Goal: Task Accomplishment & Management: Use online tool/utility

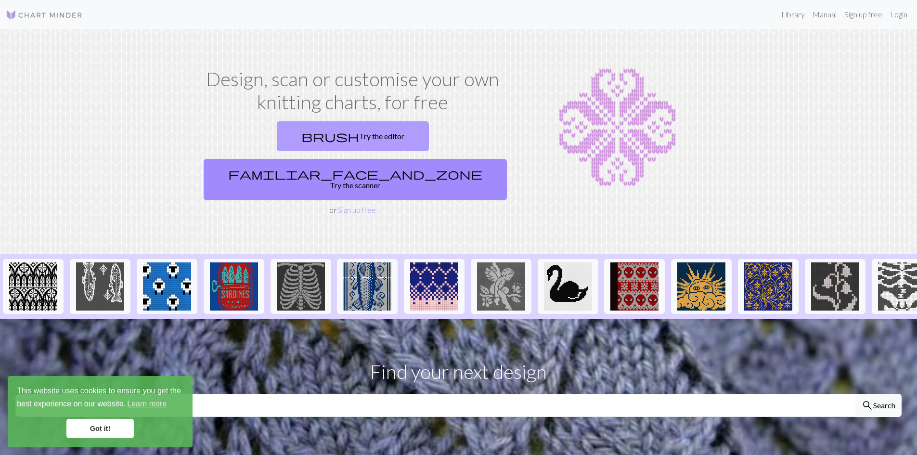
click at [299, 130] on link "brush Try the editor" at bounding box center [353, 136] width 152 height 30
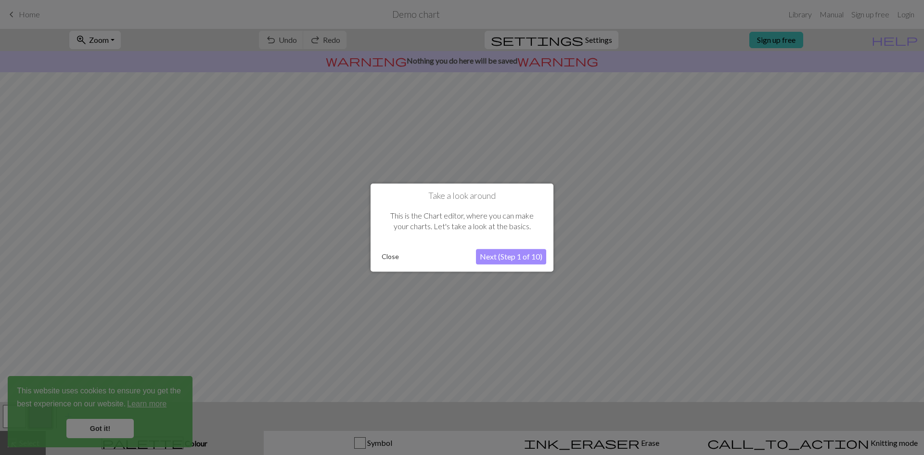
click at [500, 262] on button "Next (Step 1 of 10)" at bounding box center [511, 256] width 70 height 15
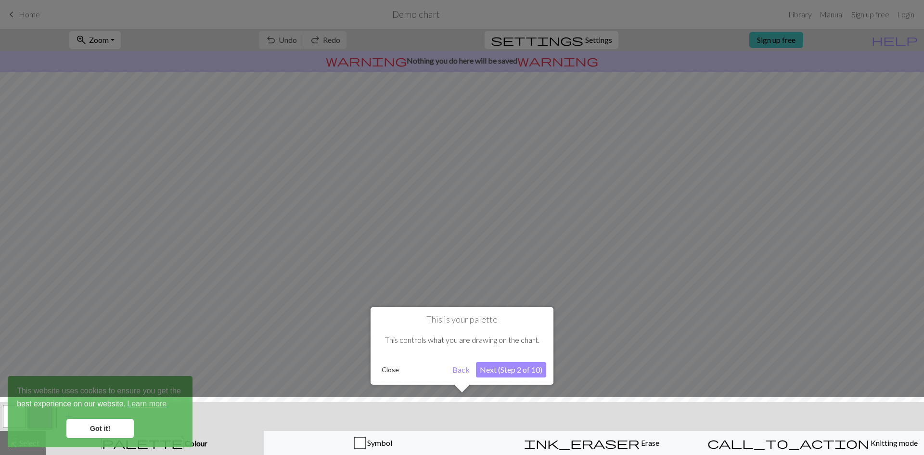
click at [117, 434] on div at bounding box center [462, 428] width 934 height 63
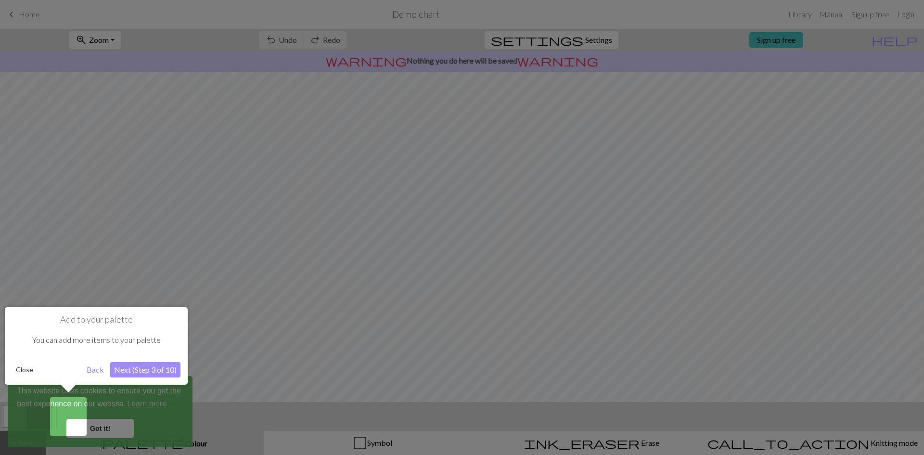
click at [123, 428] on div at bounding box center [462, 227] width 924 height 455
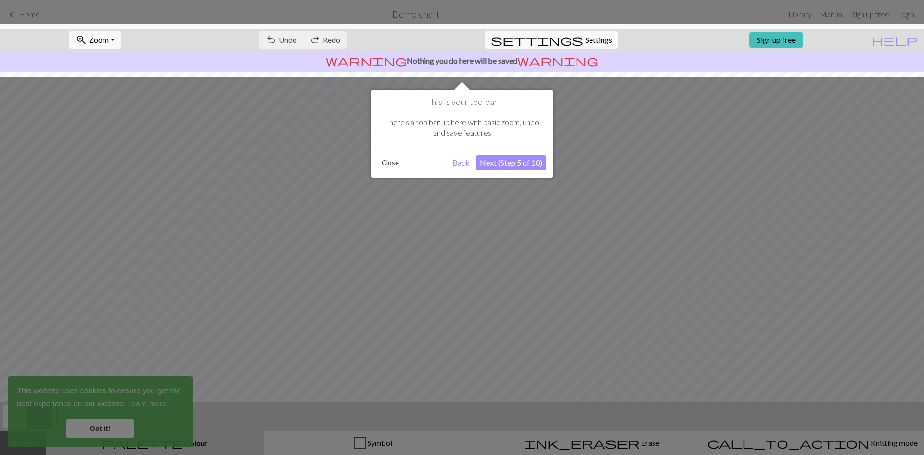
click at [506, 162] on button "Next (Step 5 of 10)" at bounding box center [511, 162] width 70 height 15
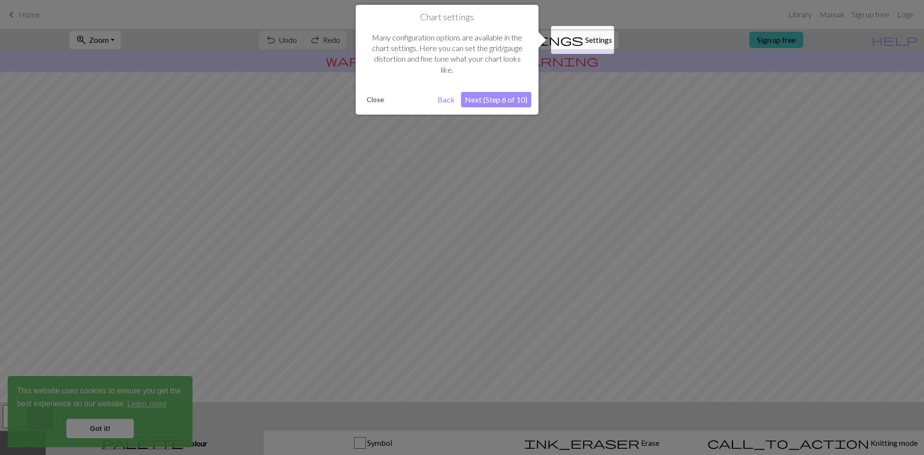
click at [474, 102] on button "Next (Step 6 of 10)" at bounding box center [496, 99] width 70 height 15
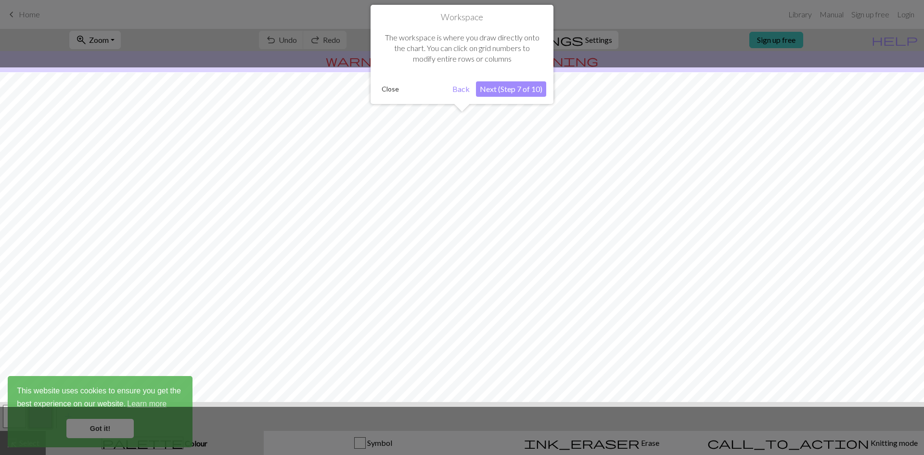
scroll to position [29, 0]
click at [510, 95] on button "Next (Step 7 of 10)" at bounding box center [511, 88] width 70 height 15
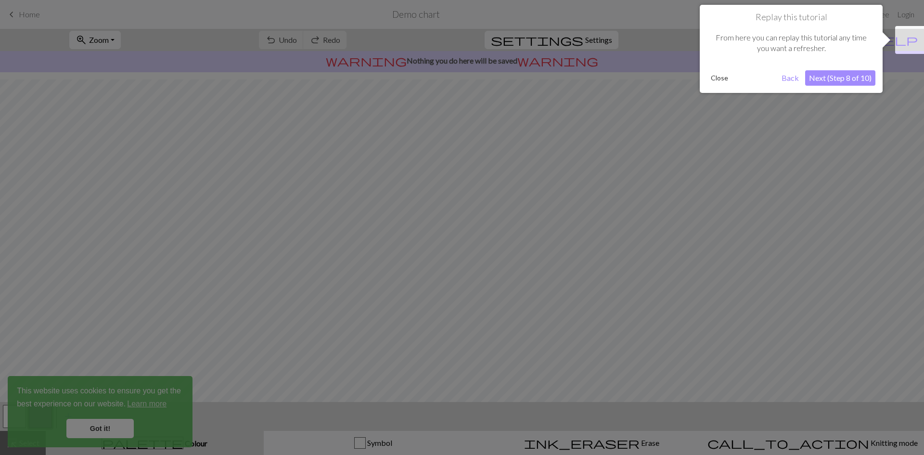
click at [837, 81] on button "Next (Step 8 of 10)" at bounding box center [840, 77] width 70 height 15
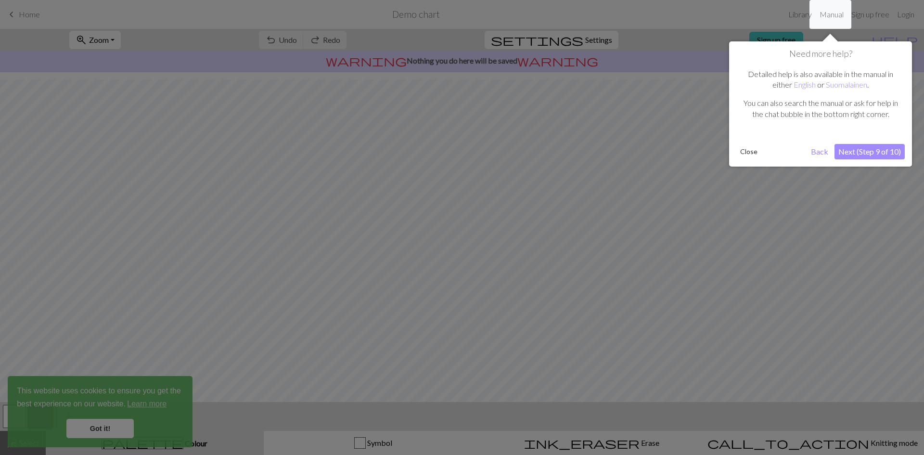
click at [872, 156] on button "Next (Step 9 of 10)" at bounding box center [870, 151] width 70 height 15
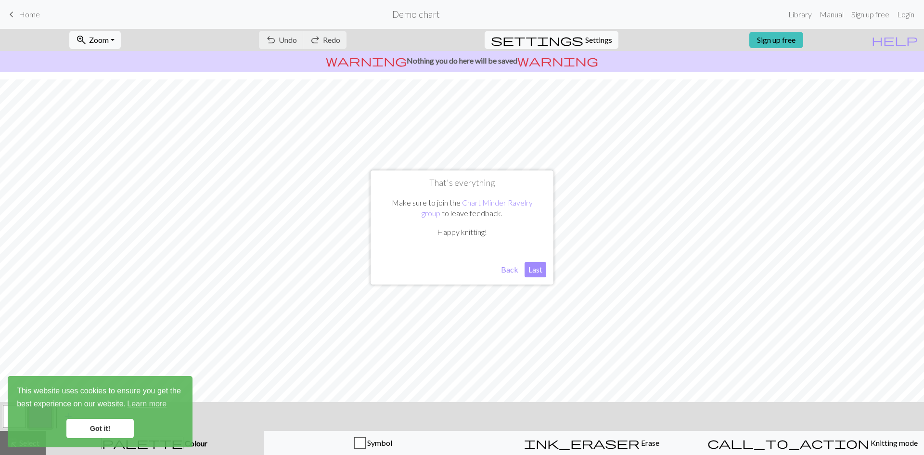
click at [533, 269] on button "Last" at bounding box center [536, 269] width 22 height 15
click at [109, 434] on link "Got it!" at bounding box center [99, 428] width 67 height 19
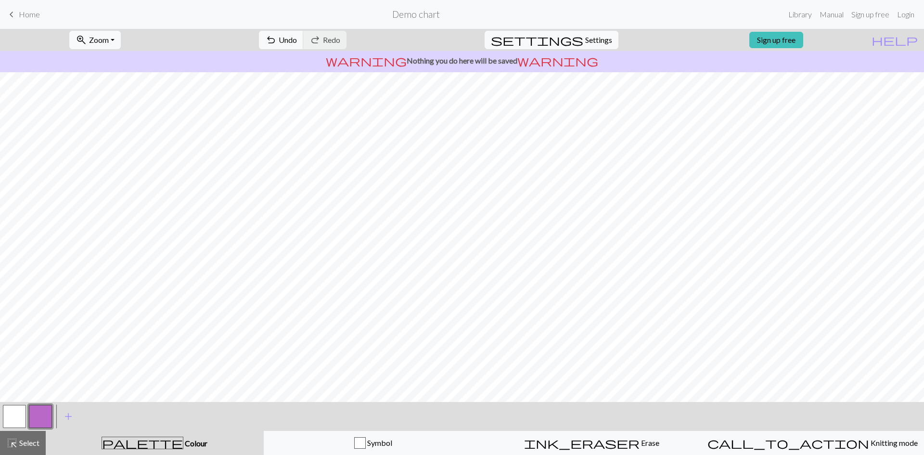
click at [40, 419] on button "button" at bounding box center [40, 416] width 23 height 23
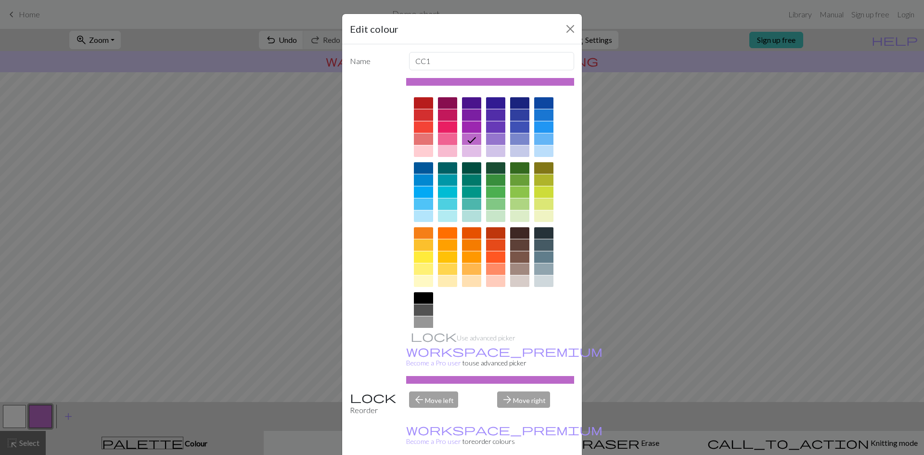
click at [441, 140] on div at bounding box center [447, 139] width 19 height 12
click at [520, 391] on div "arrow_forward Move right" at bounding box center [536, 403] width 89 height 25
drag, startPoint x: 431, startPoint y: 393, endPoint x: 450, endPoint y: 395, distance: 18.9
click at [432, 393] on div "arrow_back Move left" at bounding box center [447, 403] width 89 height 25
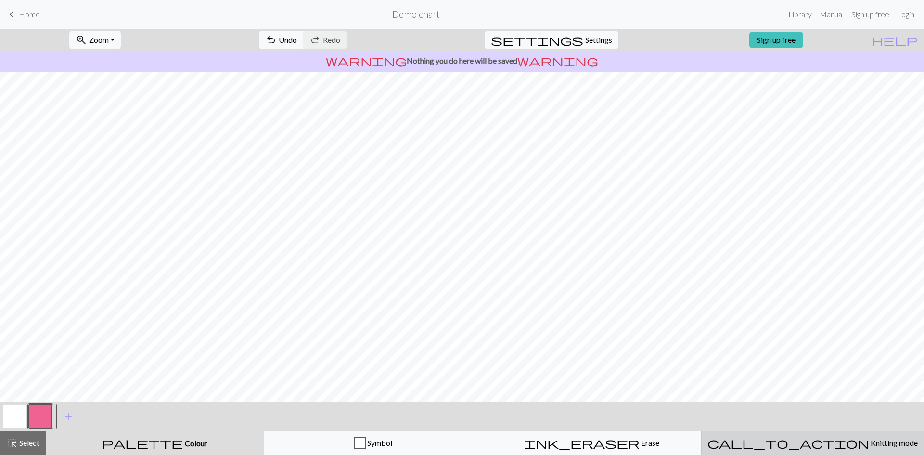
click at [748, 443] on div "call_to_action Knitting mode Knitting mode" at bounding box center [813, 443] width 210 height 12
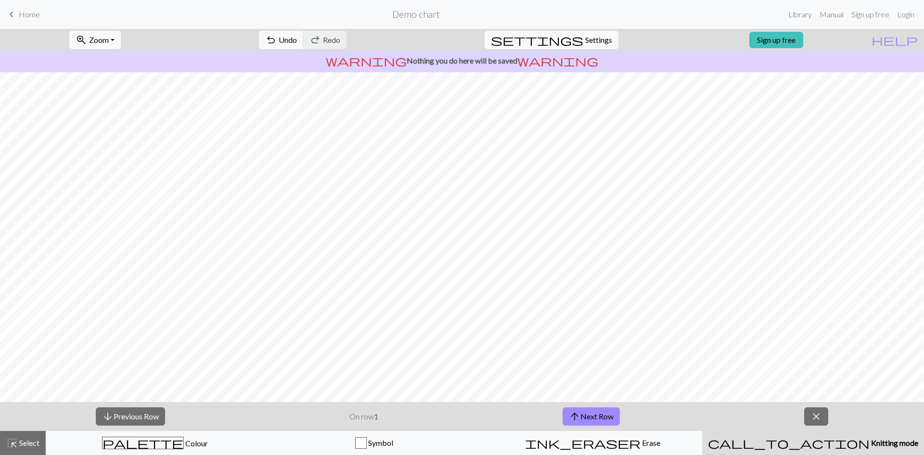
click at [748, 443] on div "call_to_action Knitting mode Knitting mode" at bounding box center [813, 443] width 210 height 12
click at [591, 420] on button "arrow_upward Next Row" at bounding box center [591, 416] width 57 height 18
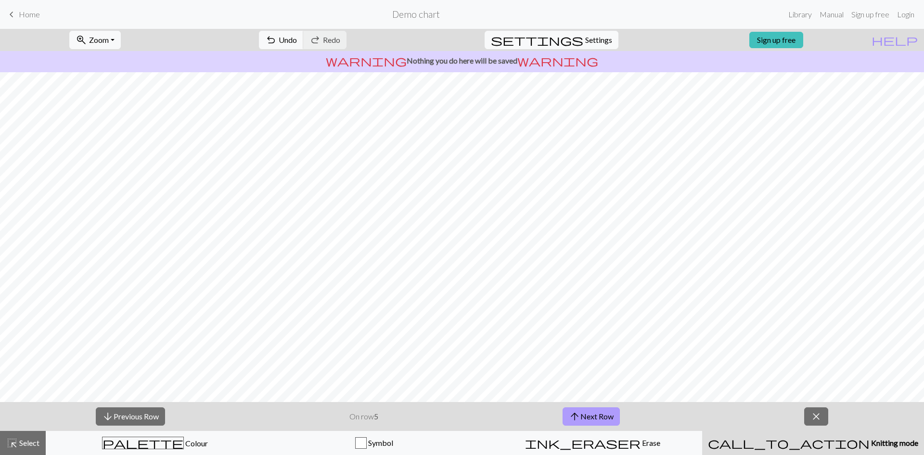
click at [591, 420] on button "arrow_upward Next Row" at bounding box center [591, 416] width 57 height 18
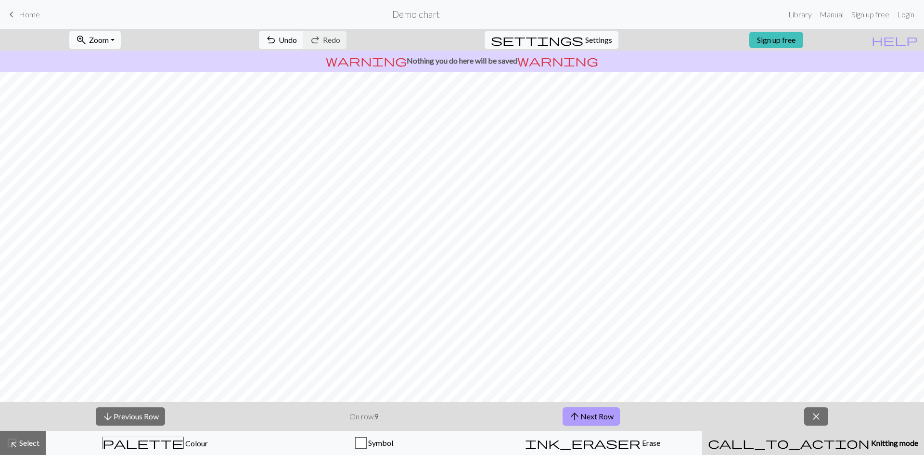
click at [591, 420] on button "arrow_upward Next Row" at bounding box center [591, 416] width 57 height 18
click at [592, 420] on button "arrow_upward Next Row" at bounding box center [592, 416] width 57 height 18
click at [593, 419] on button "arrow_upward Next Row" at bounding box center [592, 416] width 57 height 18
click at [594, 419] on button "arrow_upward Next Row" at bounding box center [592, 416] width 57 height 18
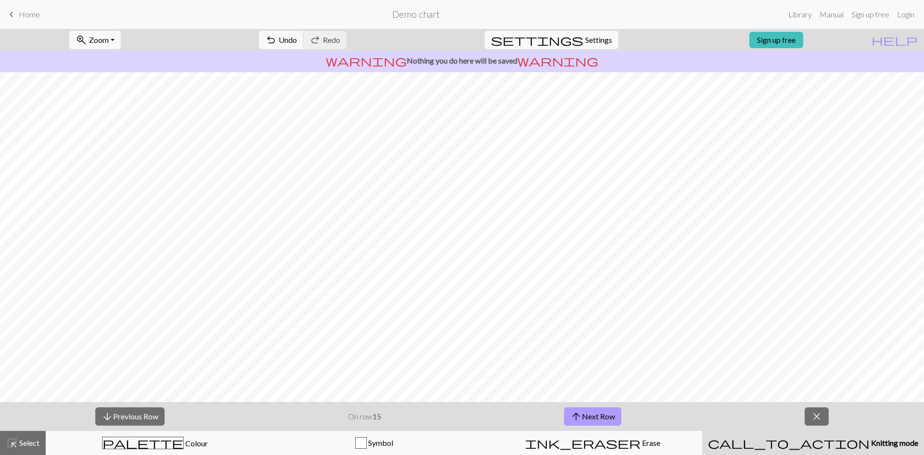
click at [596, 419] on button "arrow_upward Next Row" at bounding box center [592, 416] width 57 height 18
click at [597, 418] on button "arrow_upward Next Row" at bounding box center [592, 416] width 57 height 18
click at [598, 419] on button "arrow_upward Next Row" at bounding box center [592, 416] width 57 height 18
click at [599, 418] on button "arrow_upward Next Row" at bounding box center [592, 416] width 57 height 18
click at [602, 418] on button "arrow_upward Next Row" at bounding box center [592, 416] width 57 height 18
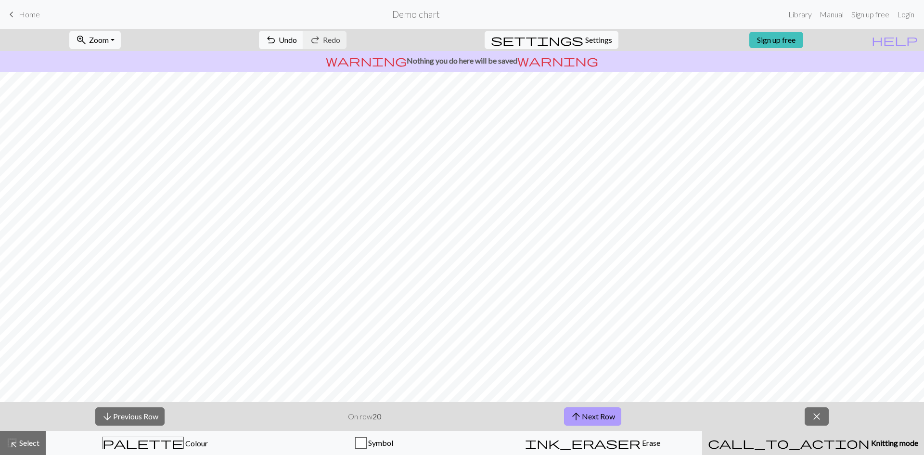
click at [603, 418] on button "arrow_upward Next Row" at bounding box center [592, 416] width 57 height 18
click at [603, 417] on button "arrow_upward Next Row" at bounding box center [592, 416] width 57 height 18
click at [604, 417] on button "arrow_upward Next Row" at bounding box center [592, 416] width 57 height 18
click at [605, 417] on button "arrow_upward Next Row" at bounding box center [592, 416] width 57 height 18
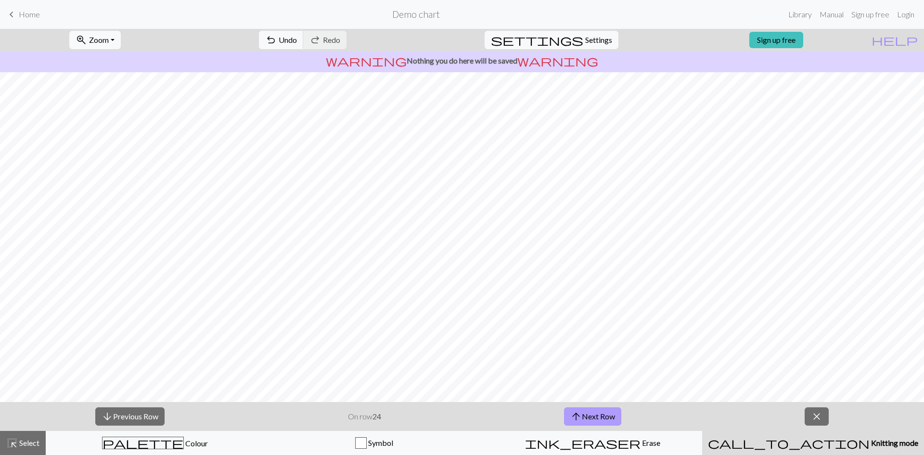
click at [605, 417] on button "arrow_upward Next Row" at bounding box center [592, 416] width 57 height 18
click at [605, 416] on button "arrow_upward Next Row" at bounding box center [592, 416] width 57 height 18
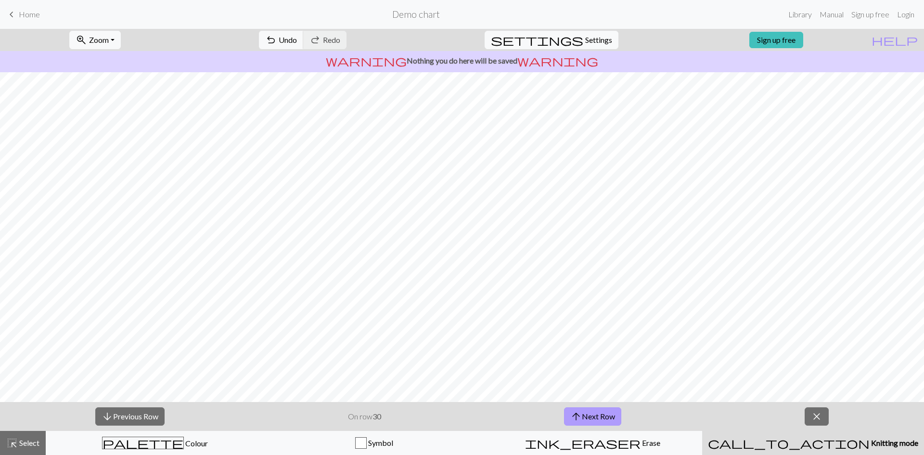
click at [605, 416] on button "arrow_upward Next Row" at bounding box center [592, 416] width 57 height 18
click at [801, 37] on link "Sign up free" at bounding box center [777, 40] width 54 height 16
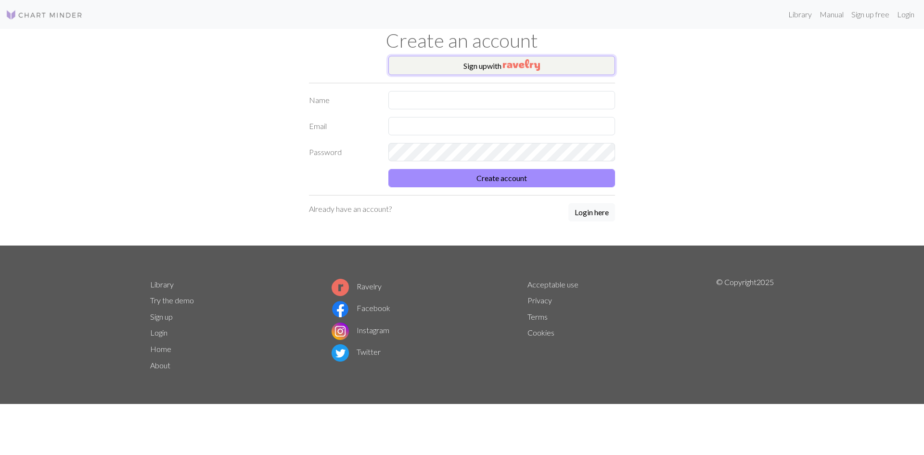
click at [511, 65] on img "button" at bounding box center [521, 65] width 37 height 12
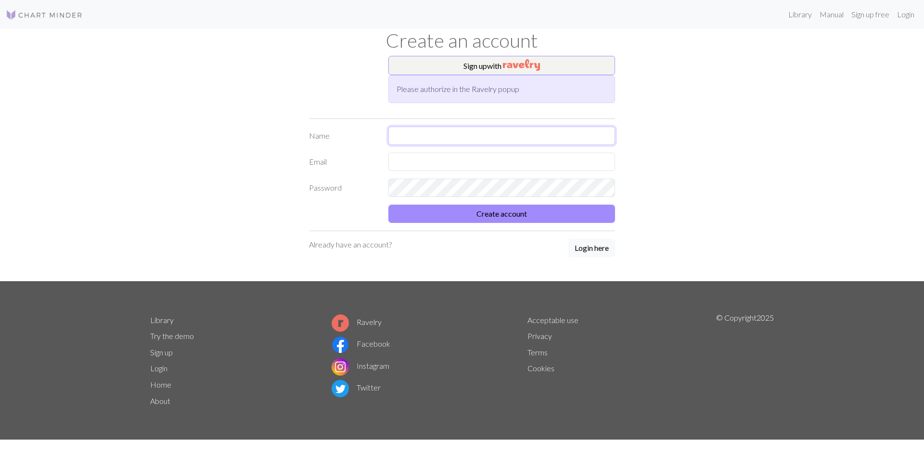
click at [433, 130] on input "text" at bounding box center [502, 136] width 227 height 18
paste input "@"
type input "[EMAIL_ADDRESS][DOMAIN_NAME]"
click at [445, 161] on input "text" at bounding box center [502, 162] width 227 height 18
type input "[EMAIL_ADDRESS][DOMAIN_NAME]"
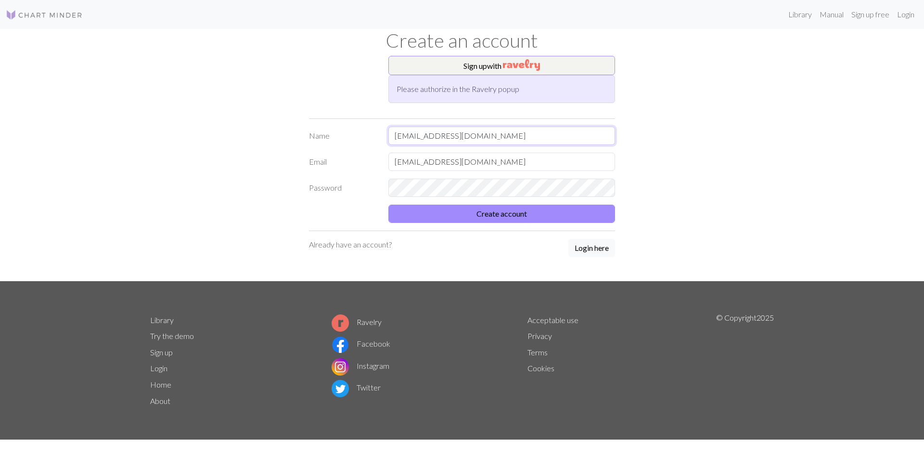
drag, startPoint x: 463, startPoint y: 136, endPoint x: 410, endPoint y: 140, distance: 53.1
click at [410, 140] on input "[EMAIL_ADDRESS][DOMAIN_NAME]" at bounding box center [502, 136] width 227 height 18
type input "leyla"
click at [497, 209] on button "Create account" at bounding box center [502, 214] width 227 height 18
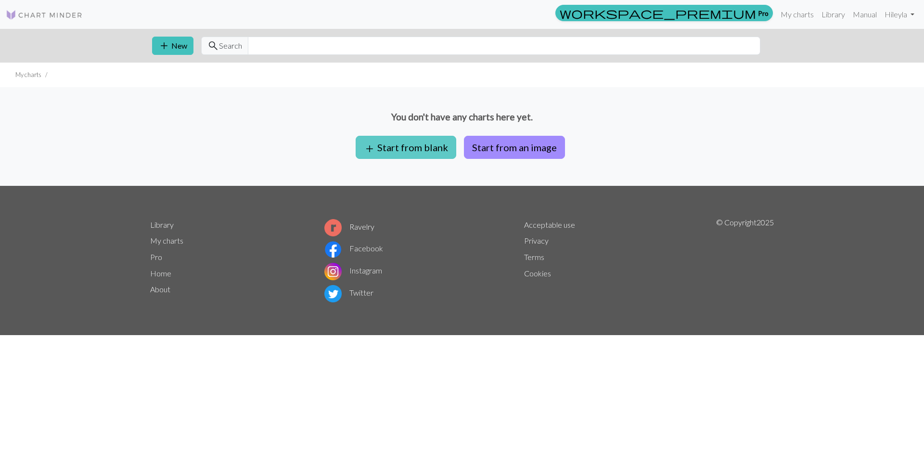
click at [445, 145] on button "add Start from blank" at bounding box center [406, 147] width 101 height 23
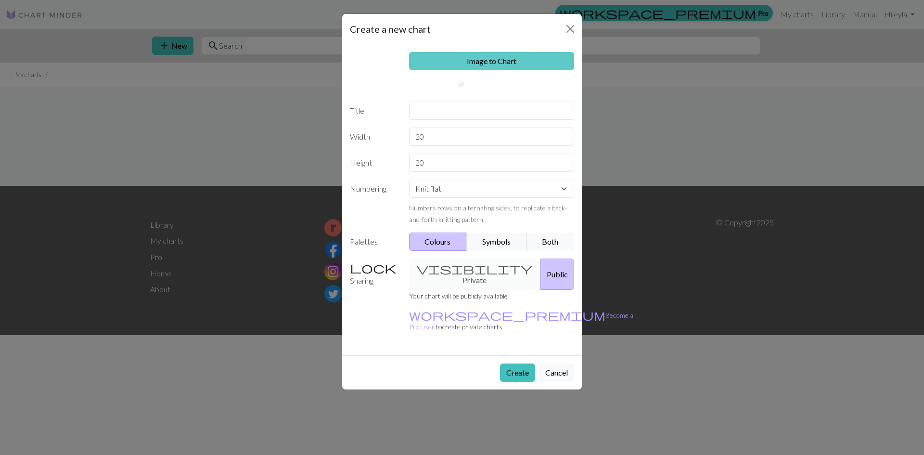
click at [529, 63] on link "Image to Chart" at bounding box center [492, 61] width 166 height 18
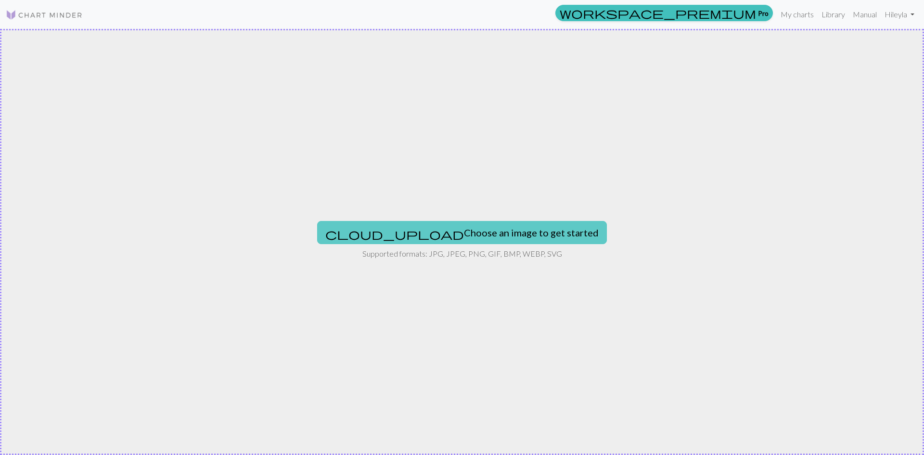
click at [484, 235] on button "cloud_upload Choose an image to get started" at bounding box center [462, 232] width 290 height 23
